Goal: Navigation & Orientation: Find specific page/section

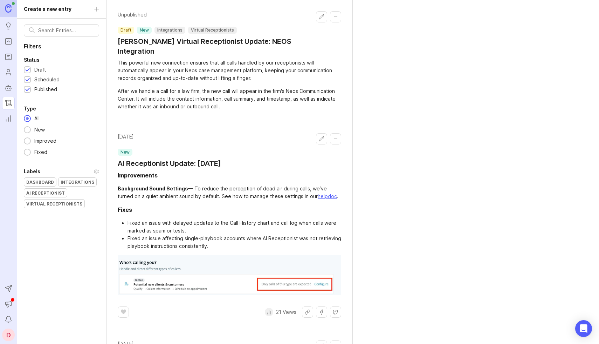
click at [7, 330] on div "D" at bounding box center [8, 334] width 13 height 13
click at [34, 330] on p "Logout" at bounding box center [41, 331] width 16 height 7
click at [41, 330] on p "Logout" at bounding box center [41, 331] width 16 height 7
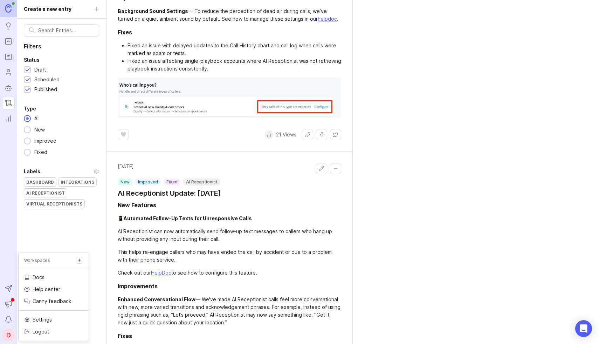
scroll to position [263, 0]
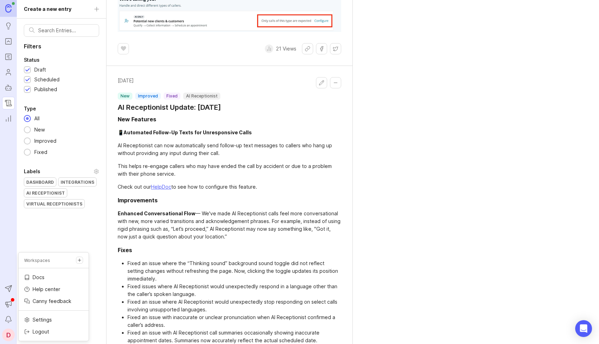
click at [7, 330] on div "D" at bounding box center [8, 334] width 13 height 13
click at [34, 327] on div "Logout" at bounding box center [54, 331] width 70 height 11
click at [35, 330] on p "Logout" at bounding box center [41, 331] width 16 height 7
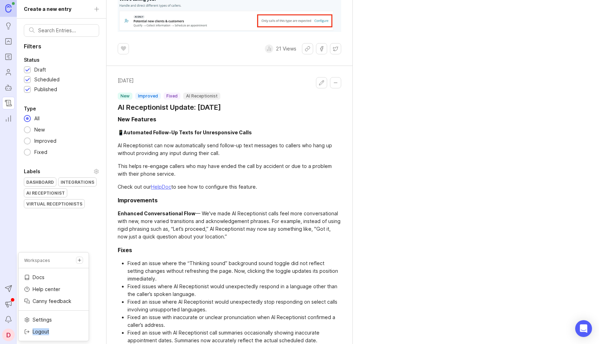
click at [35, 330] on p "Logout" at bounding box center [41, 331] width 16 height 7
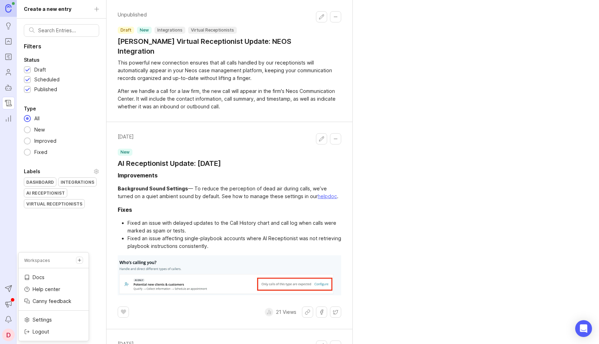
click at [76, 8] on div "Create a new entry Filters Status Draft Scheduled Published Type All New Improv…" at bounding box center [62, 172] width 90 height 344
click at [92, 6] on div "Create a new entry Filters Status Draft Scheduled Published Type All New Improv…" at bounding box center [62, 172] width 90 height 344
click at [97, 9] on div "Create a new entry Filters Status Draft Scheduled Published Type All New Improv…" at bounding box center [62, 172] width 90 height 344
click at [97, 8] on div "Create a new entry Filters Status Draft Scheduled Published Type All New Improv…" at bounding box center [62, 172] width 90 height 344
drag, startPoint x: 97, startPoint y: 8, endPoint x: 60, endPoint y: 12, distance: 37.4
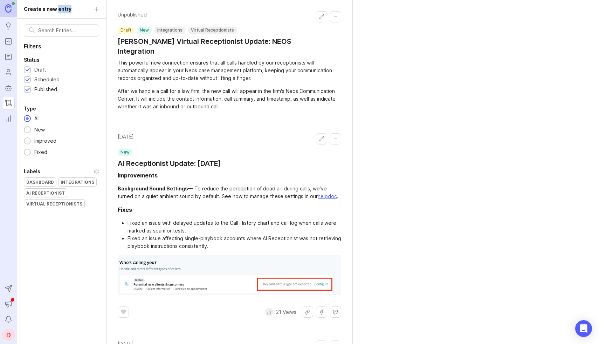
click at [60, 12] on div "Create a new entry Filters Status Draft Scheduled Published Type All New Improv…" at bounding box center [62, 172] width 90 height 344
click at [9, 69] on icon "Users" at bounding box center [9, 72] width 8 height 8
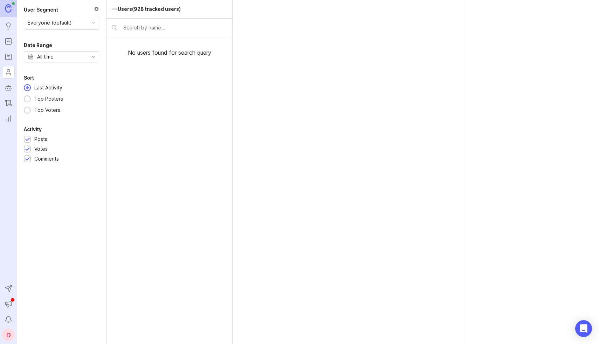
click at [9, 303] on icon "Announcements" at bounding box center [9, 303] width 8 height 8
click at [8, 329] on div "D" at bounding box center [8, 334] width 13 height 13
click at [39, 329] on p "Logout" at bounding box center [41, 331] width 16 height 7
click at [40, 330] on p "Logout" at bounding box center [41, 331] width 16 height 7
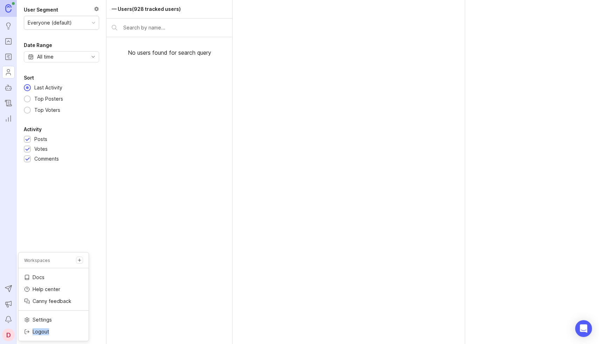
click at [40, 330] on p "Logout" at bounding box center [41, 331] width 16 height 7
click at [81, 260] on icon "Create a new workspace" at bounding box center [79, 259] width 5 height 5
